Goal: Task Accomplishment & Management: Use online tool/utility

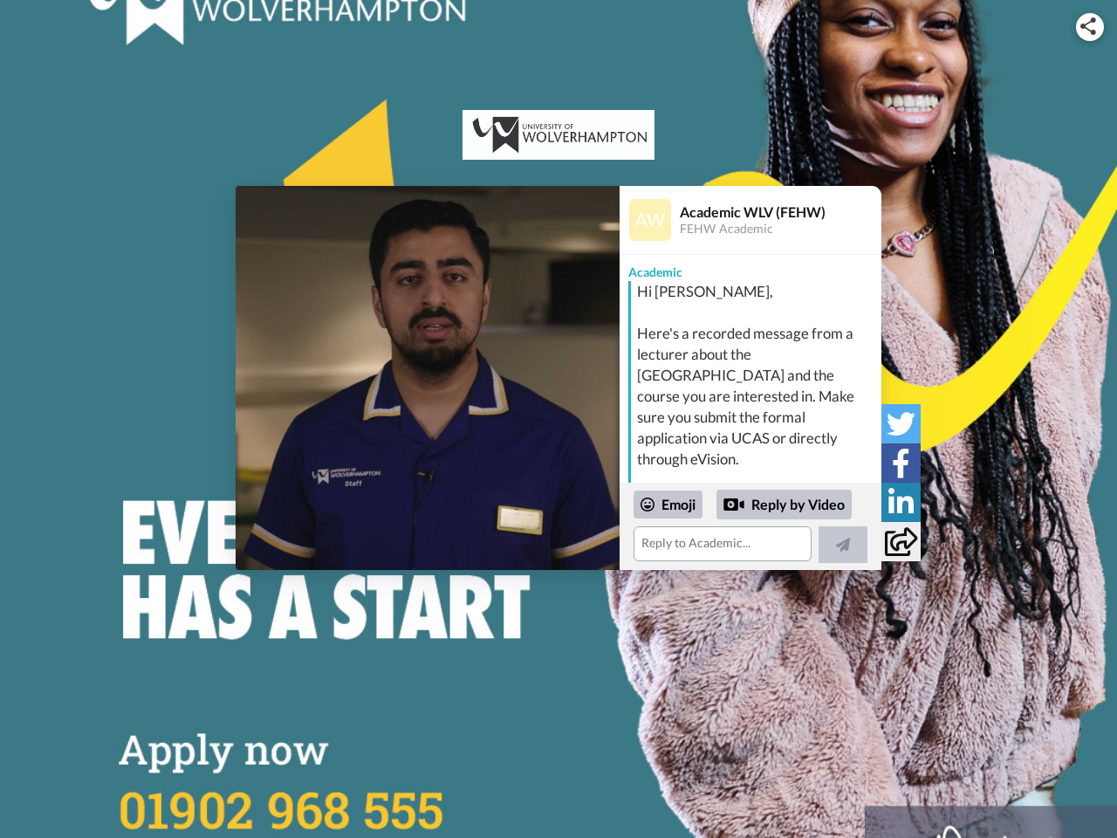
click at [1090, 26] on img at bounding box center [1088, 25] width 16 height 17
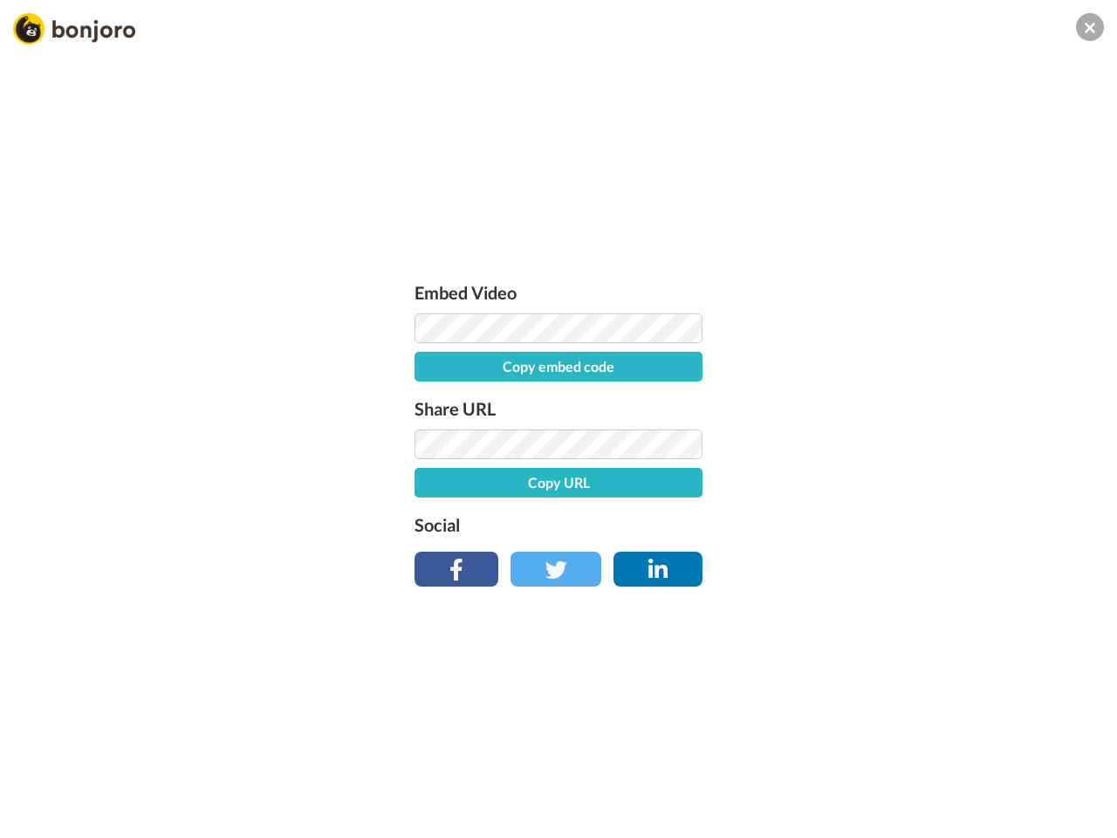
click at [427, 378] on button "Copy embed code" at bounding box center [558, 367] width 288 height 30
click at [750, 526] on div "Embed Video Embed code copied! Share URL Copy URL Social" at bounding box center [558, 513] width 1117 height 838
click at [668, 504] on div "Embed Video Embed code copied! Share URL Copy URL Social" at bounding box center [558, 429] width 305 height 302
click at [784, 504] on div "Embed Video Embed code copied! Share URL Copy URL Social" at bounding box center [558, 513] width 1117 height 838
click at [843, 544] on div "Embed Video Embed code copied! Share URL Copy URL Social" at bounding box center [558, 513] width 1117 height 838
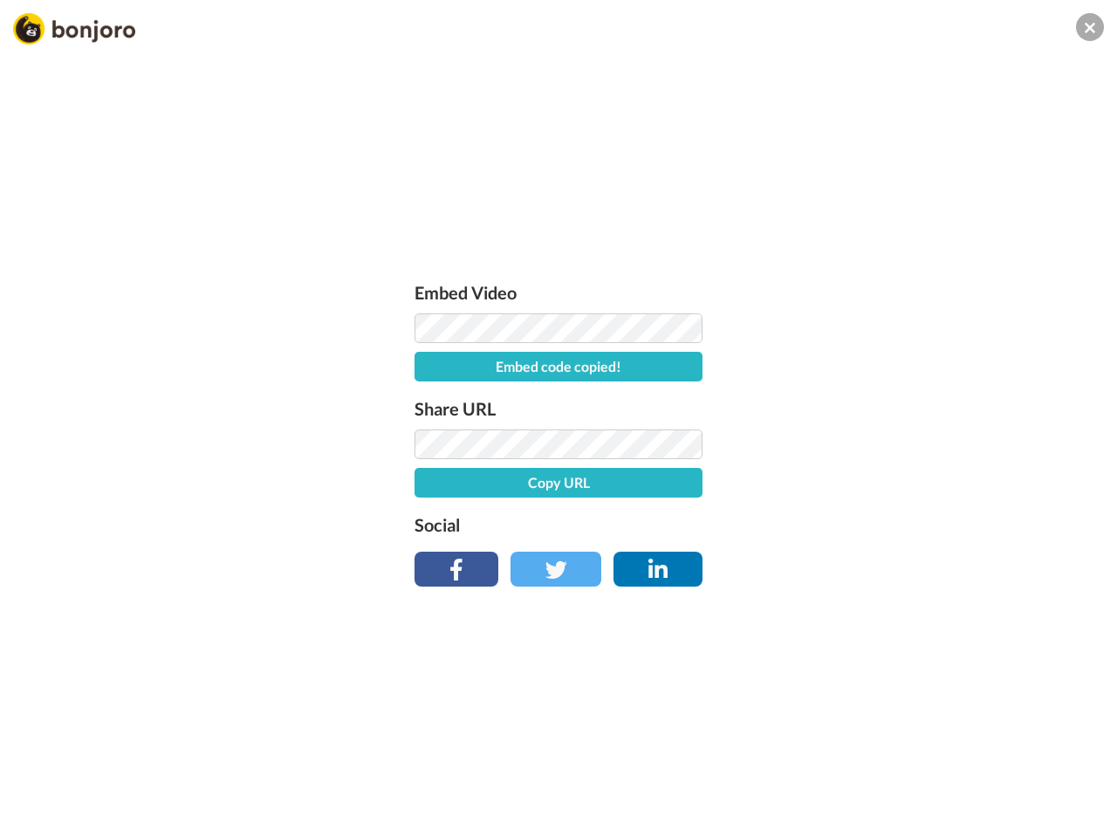
click at [900, 423] on div "Embed Video Embed code copied! Share URL Copy URL Social" at bounding box center [558, 513] width 1117 height 838
click at [900, 462] on div "Embed Video Embed code copied! Share URL Copy URL Social" at bounding box center [558, 513] width 1117 height 838
click at [900, 502] on div "Embed Video Embed code copied! Share URL Copy URL Social" at bounding box center [558, 513] width 1117 height 838
click at [900, 541] on div "Embed Video Embed code copied! Share URL Copy URL Social" at bounding box center [558, 513] width 1117 height 838
